Goal: Task Accomplishment & Management: Use online tool/utility

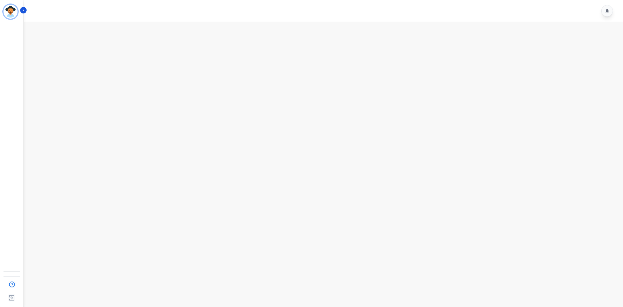
drag, startPoint x: 117, startPoint y: 43, endPoint x: 123, endPoint y: 79, distance: 36.7
click at [117, 47] on main at bounding box center [322, 175] width 600 height 307
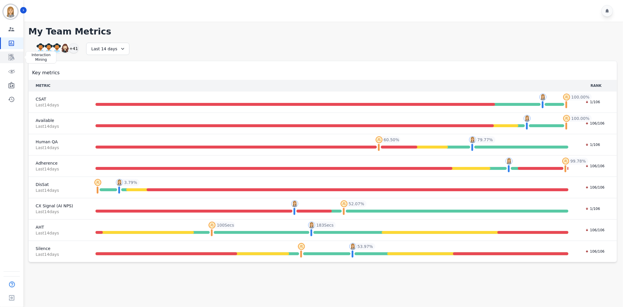
click at [13, 57] on icon "Sidebar" at bounding box center [11, 57] width 6 height 6
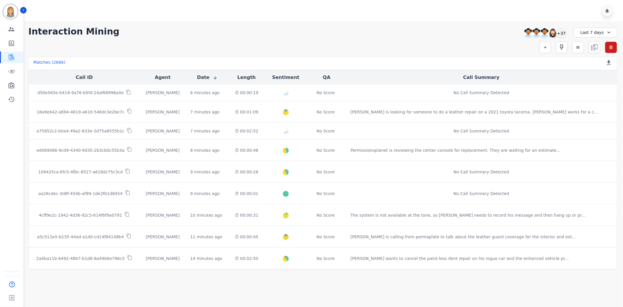
click at [612, 24] on div "**********" at bounding box center [322, 146] width 600 height 248
click at [607, 31] on icon at bounding box center [609, 32] width 6 height 6
click at [597, 55] on li "[DATE]" at bounding box center [599, 53] width 29 height 6
click at [559, 34] on div "+29" at bounding box center [561, 33] width 10 height 10
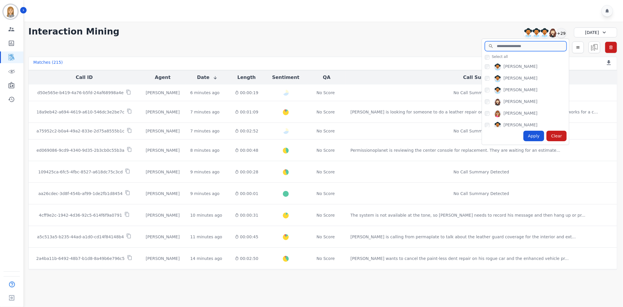
click at [511, 48] on input "search" at bounding box center [526, 46] width 82 height 10
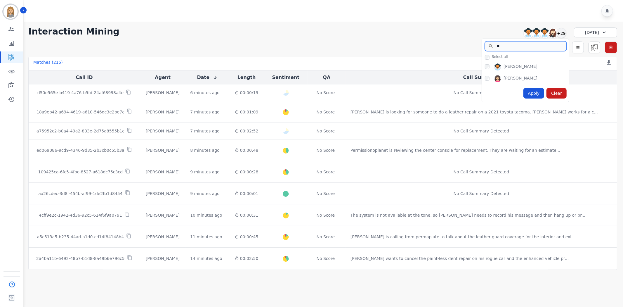
type input "**"
click at [485, 81] on div "[PERSON_NAME]" at bounding box center [527, 79] width 84 height 9
click at [541, 91] on div "Apply" at bounding box center [533, 93] width 21 height 11
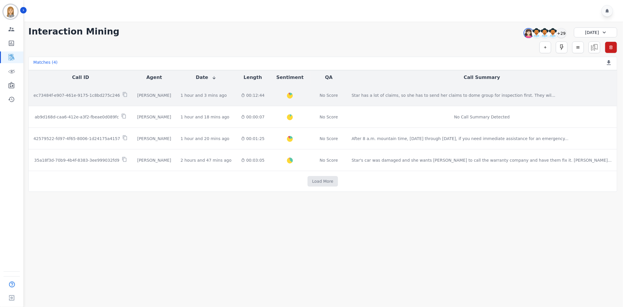
click at [99, 94] on p "ec73484f-e907-461e-9175-1c8bd275c246" at bounding box center [77, 95] width 86 height 6
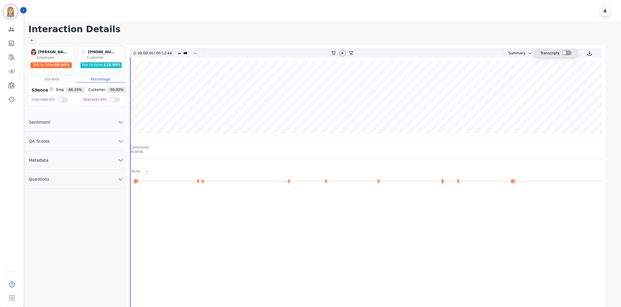
click at [564, 53] on div at bounding box center [567, 52] width 10 height 5
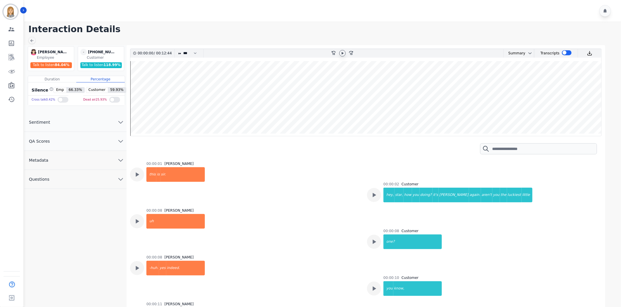
click at [343, 51] on icon at bounding box center [342, 53] width 5 height 5
drag, startPoint x: 430, startPoint y: 153, endPoint x: 340, endPoint y: 171, distance: 91.4
click at [428, 154] on div at bounding box center [365, 148] width 471 height 25
click at [343, 54] on icon at bounding box center [342, 53] width 2 height 3
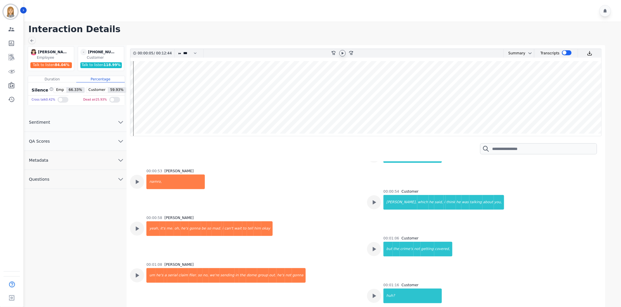
scroll to position [519, 0]
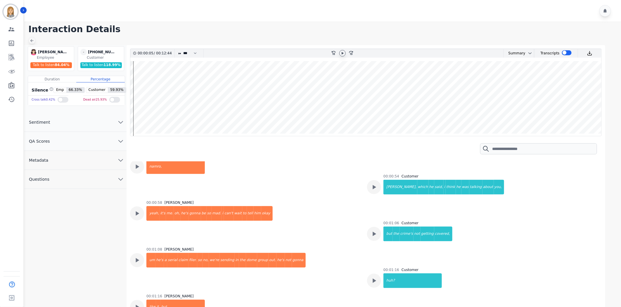
click at [31, 42] on icon at bounding box center [31, 40] width 5 height 5
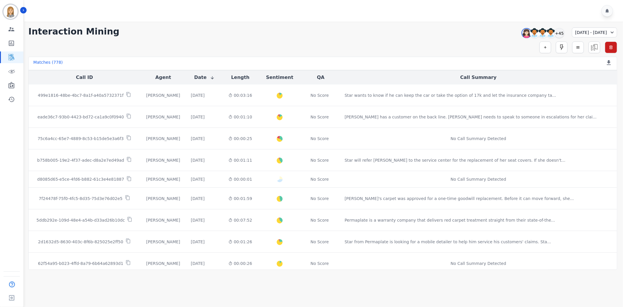
click at [572, 34] on div "09/01/2024 - 02/01/2025" at bounding box center [594, 32] width 45 height 10
click at [546, 48] on li "Custom" at bounding box center [555, 46] width 29 height 6
click at [550, 54] on li "[DATE]" at bounding box center [555, 53] width 29 height 6
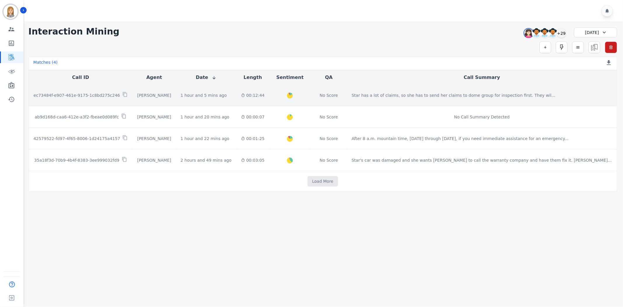
click at [98, 95] on p "ec73484f-e907-461e-9175-1c8bd275c246" at bounding box center [77, 95] width 86 height 6
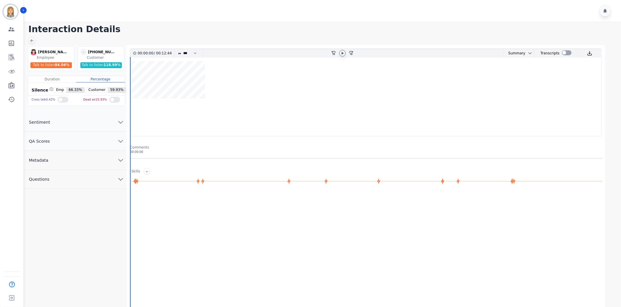
click at [341, 52] on icon at bounding box center [342, 53] width 5 height 5
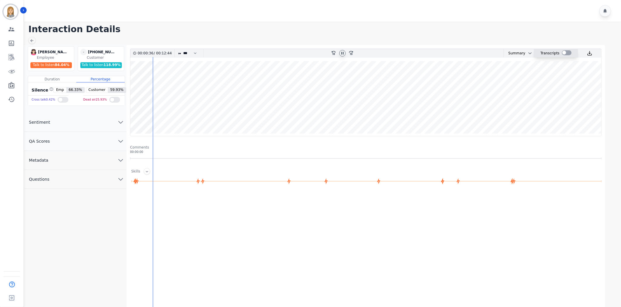
click at [563, 51] on div at bounding box center [567, 52] width 10 height 5
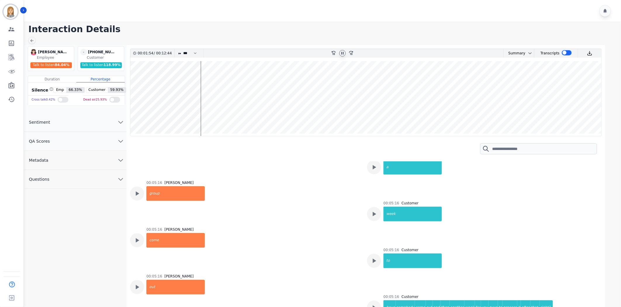
scroll to position [2121, 0]
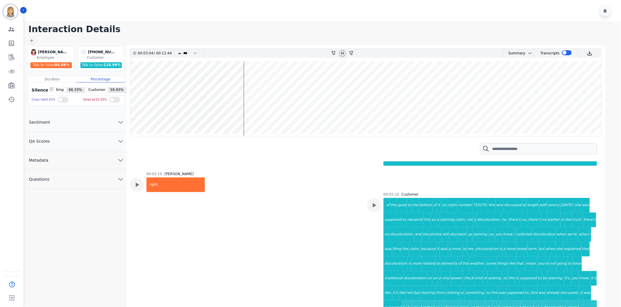
scroll to position [1116, 0]
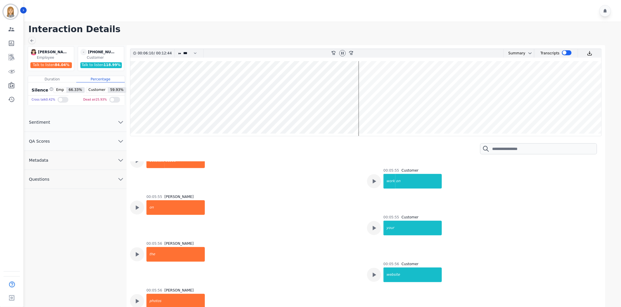
scroll to position [2543, 0]
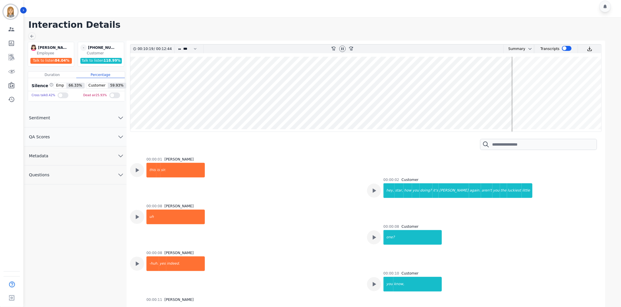
scroll to position [7690, 0]
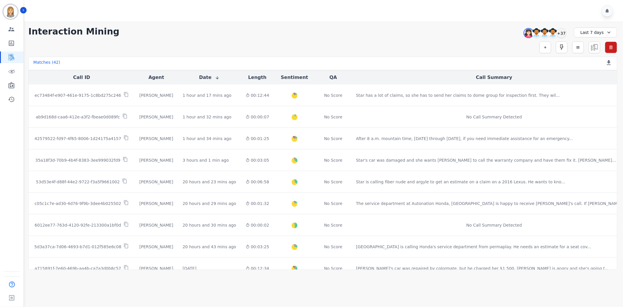
click at [583, 32] on div "Last 7 days" at bounding box center [595, 32] width 43 height 10
click at [586, 47] on li "Custom" at bounding box center [599, 46] width 29 height 6
click at [594, 73] on button "Apply" at bounding box center [594, 74] width 21 height 10
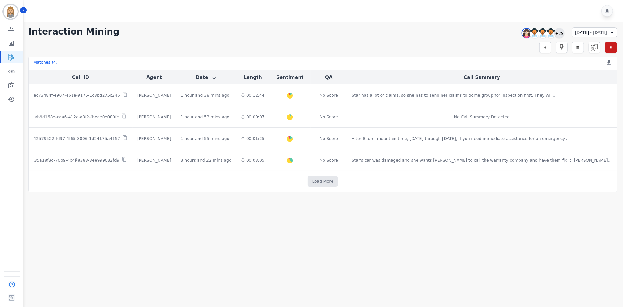
click at [554, 33] on div "+29" at bounding box center [559, 33] width 10 height 10
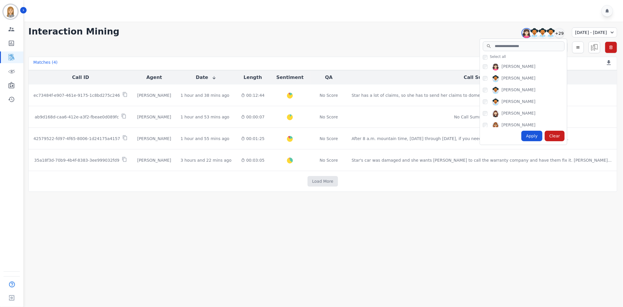
click at [267, 227] on main "Interaction Mining Starlene Spencer Amy Small Angel Rozalez Anthony Chinnici +2…" at bounding box center [322, 175] width 600 height 307
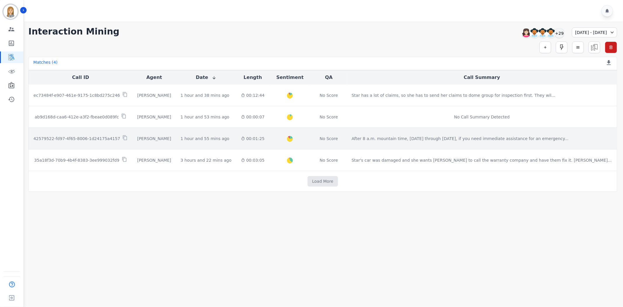
click at [110, 136] on p "42579522-fd97-4f65-8006-1d24175a4157" at bounding box center [76, 138] width 87 height 6
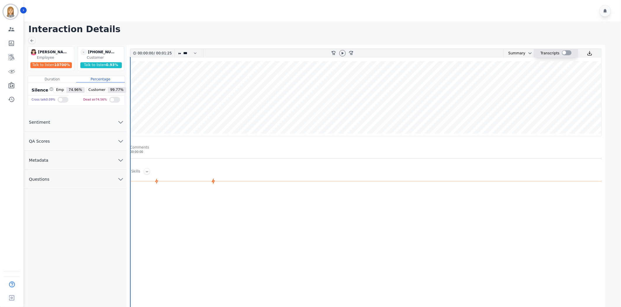
click at [562, 51] on div at bounding box center [567, 52] width 10 height 5
